Goal: Find specific page/section: Find specific page/section

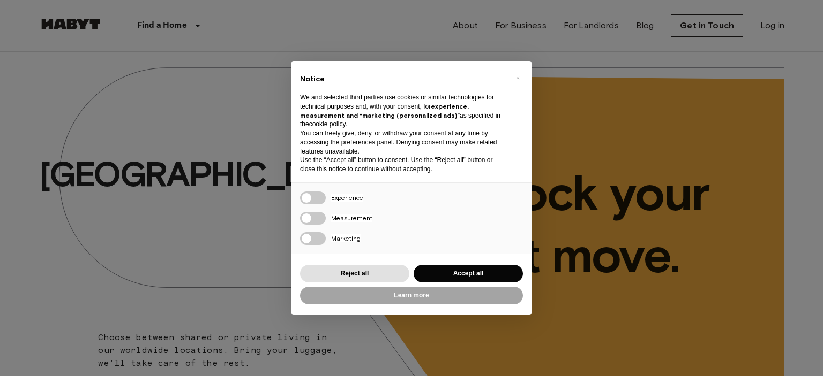
click at [481, 284] on div "Reject all Accept all" at bounding box center [411, 274] width 223 height 22
click at [483, 281] on button "Accept all" at bounding box center [467, 274] width 109 height 18
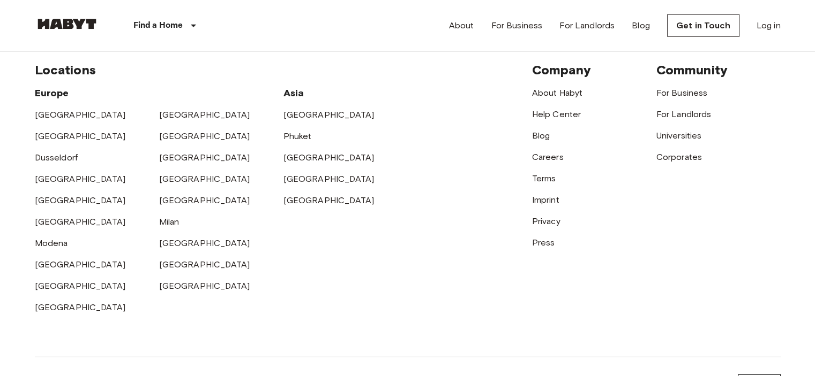
scroll to position [2714, 0]
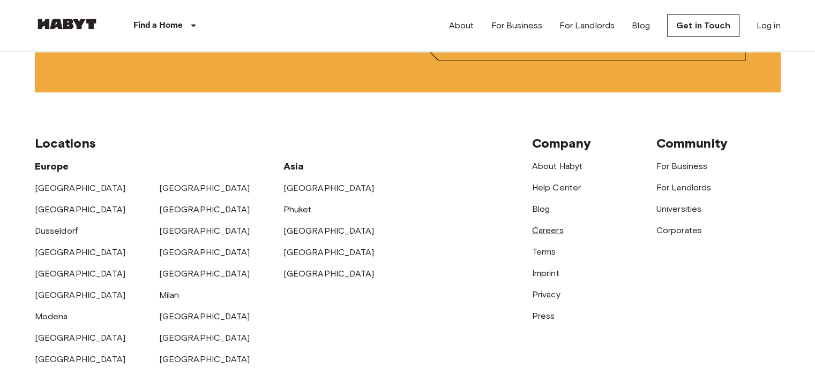
click at [542, 236] on link "Careers" at bounding box center [548, 230] width 32 height 10
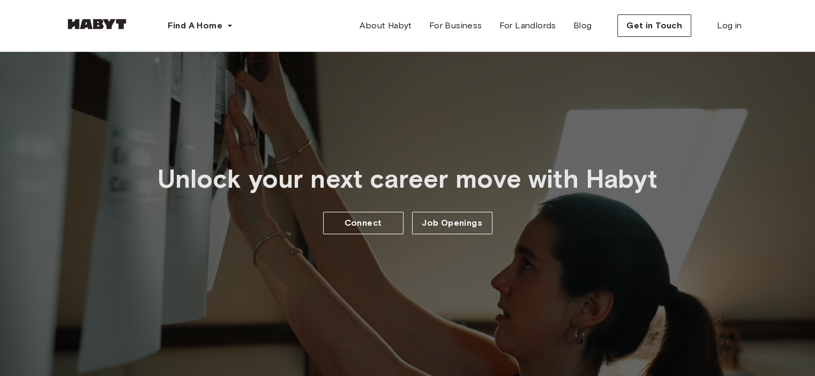
scroll to position [54, 0]
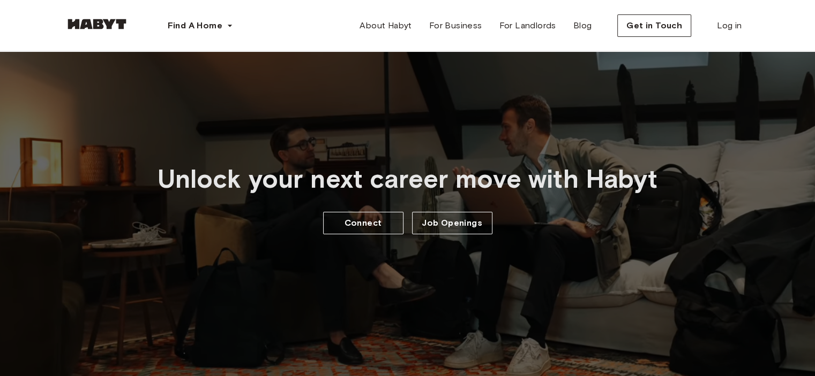
click at [456, 234] on div "Unlock your next career move with Habyt Connect Job Openings" at bounding box center [407, 199] width 549 height 106
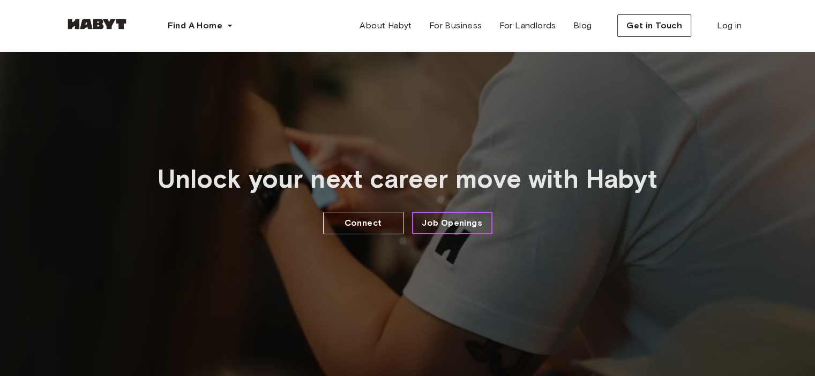
click at [458, 229] on span "Job Openings" at bounding box center [451, 223] width 61 height 13
